Goal: Task Accomplishment & Management: Manage account settings

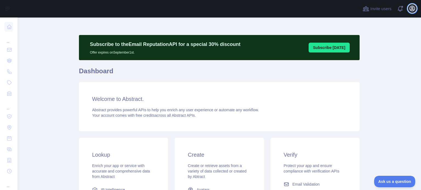
click at [411, 7] on icon "button" at bounding box center [412, 8] width 7 height 7
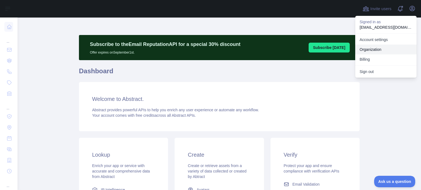
click at [365, 52] on link "Organization" at bounding box center [385, 50] width 61 height 10
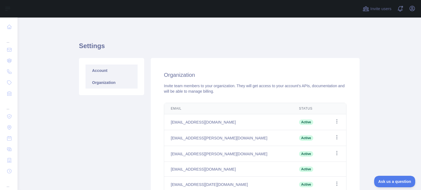
click at [106, 72] on link "Account" at bounding box center [111, 71] width 52 height 12
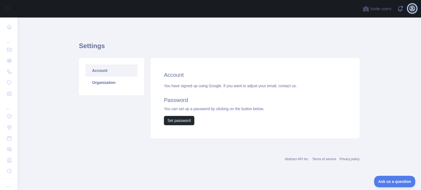
click at [410, 10] on icon "button" at bounding box center [412, 8] width 5 height 5
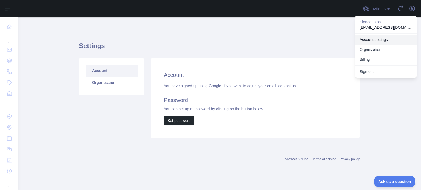
click at [360, 39] on link "Account settings" at bounding box center [385, 40] width 61 height 10
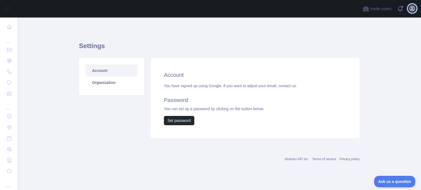
click at [410, 7] on icon "button" at bounding box center [412, 8] width 7 height 7
